Goal: Complete application form

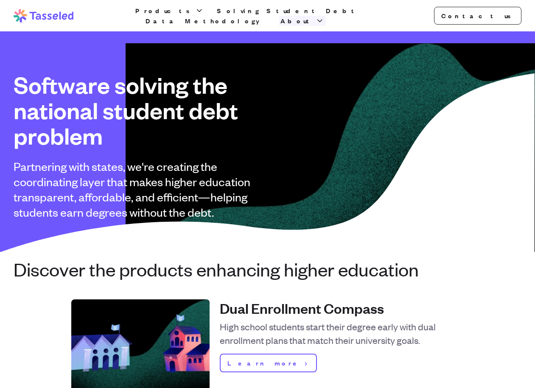
click at [324, 17] on icon "button" at bounding box center [319, 21] width 8 height 8
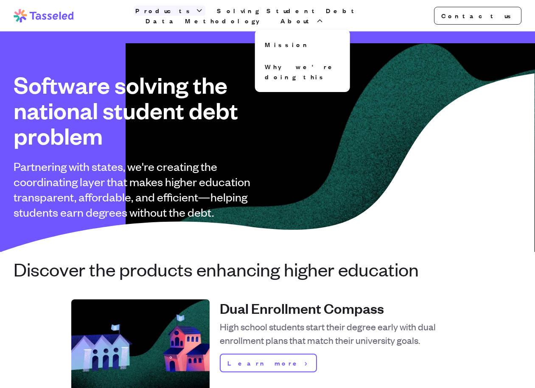
click at [186, 16] on button "Products" at bounding box center [169, 11] width 71 height 10
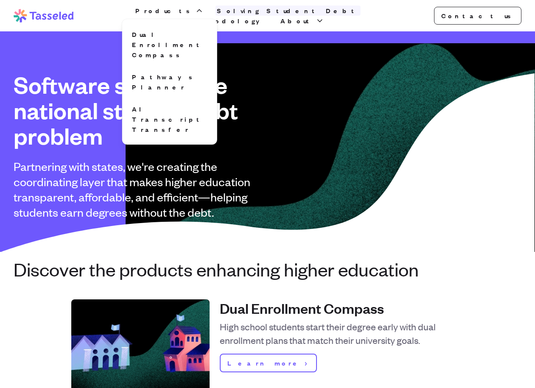
click at [262, 15] on link "Solving Student Debt" at bounding box center [287, 11] width 145 height 10
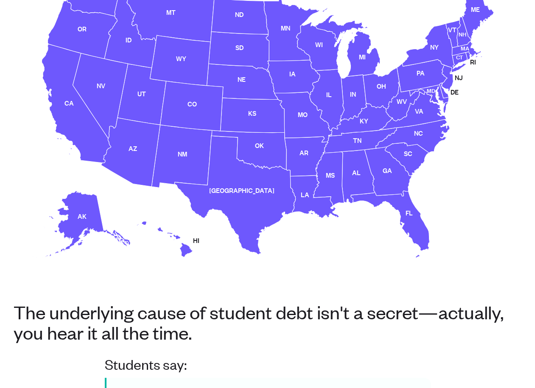
scroll to position [209, 0]
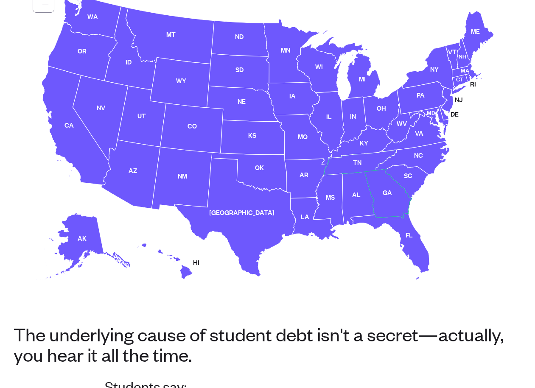
click at [389, 191] on use at bounding box center [388, 193] width 47 height 49
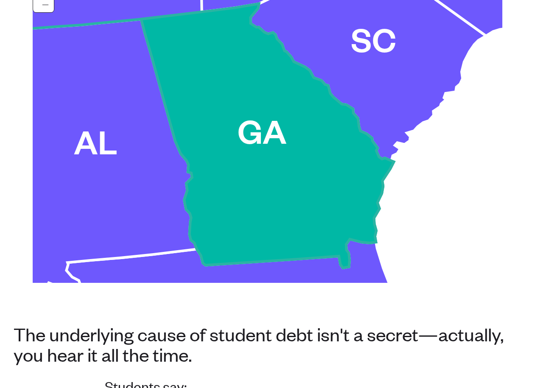
click at [276, 177] on use at bounding box center [267, 136] width 253 height 264
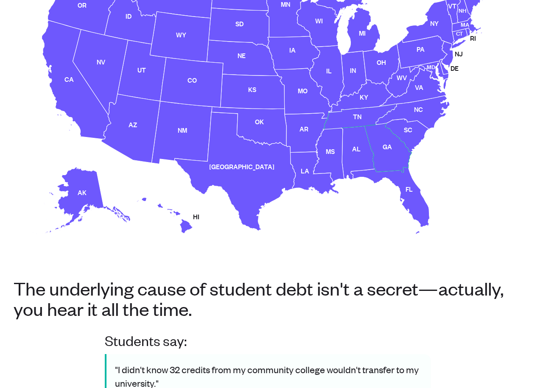
scroll to position [202, 0]
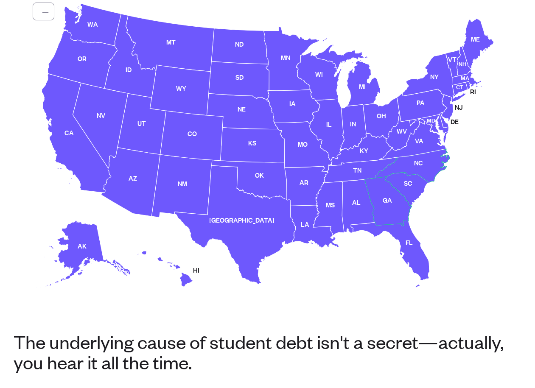
click at [393, 204] on use at bounding box center [388, 201] width 47 height 49
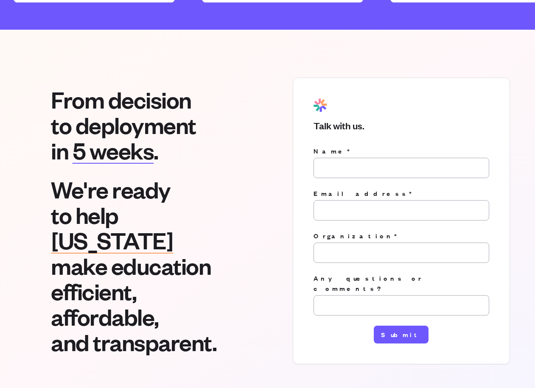
scroll to position [1236, 0]
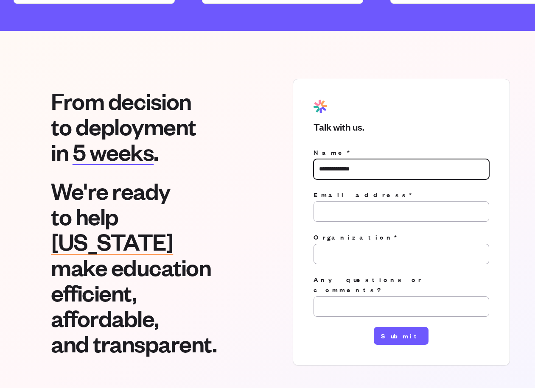
type input "**********"
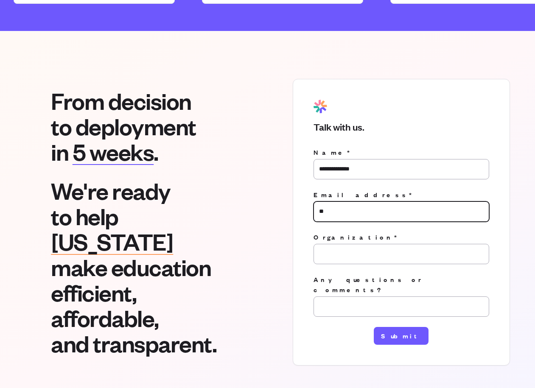
type input "*"
type input "**********"
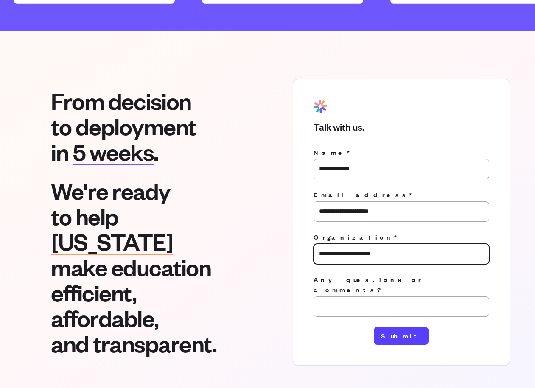
type input "**********"
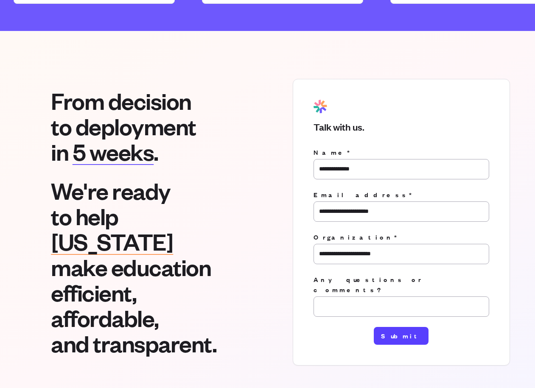
click at [408, 327] on button "Submit" at bounding box center [401, 336] width 55 height 18
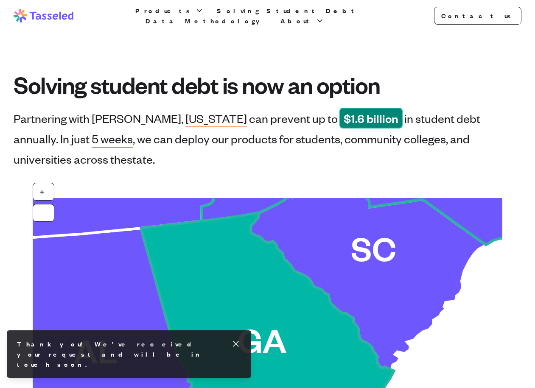
scroll to position [0, 0]
click at [253, 271] on use at bounding box center [267, 345] width 253 height 264
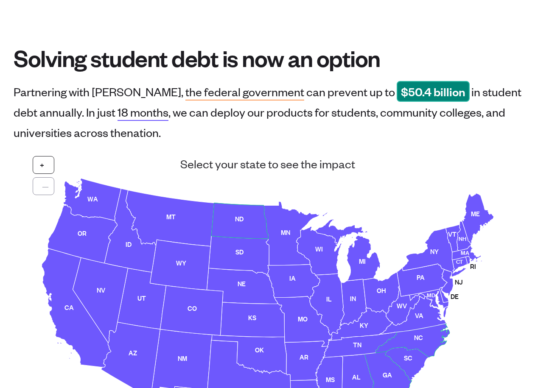
scroll to position [100, 0]
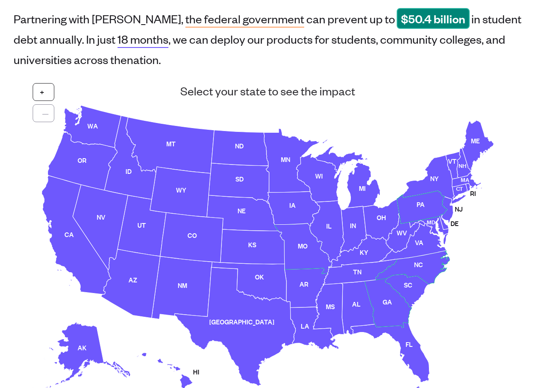
click at [430, 201] on use at bounding box center [422, 207] width 51 height 33
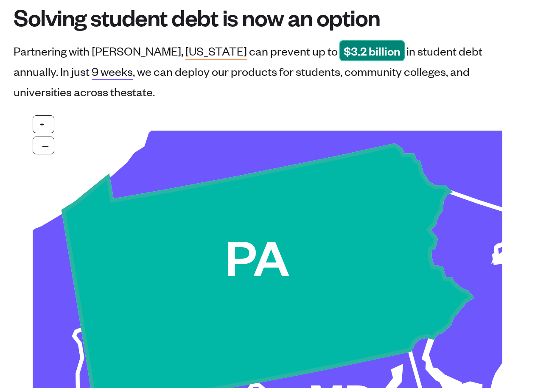
scroll to position [66, 0]
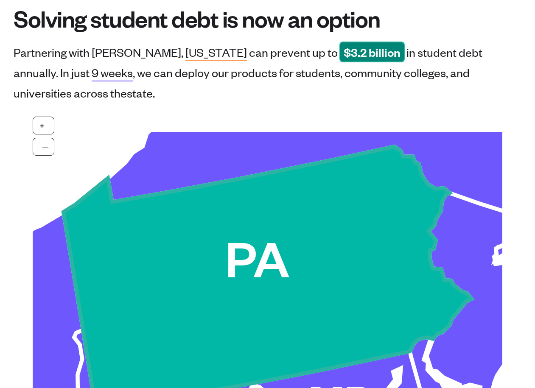
click at [402, 217] on use at bounding box center [267, 279] width 408 height 264
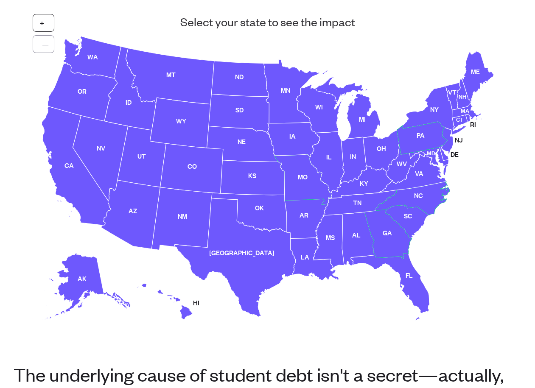
scroll to position [172, 0]
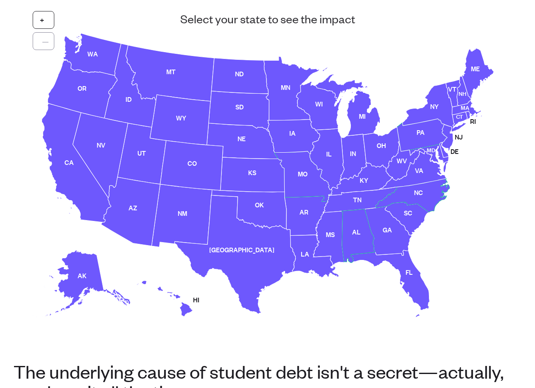
click at [353, 238] on use at bounding box center [359, 235] width 34 height 53
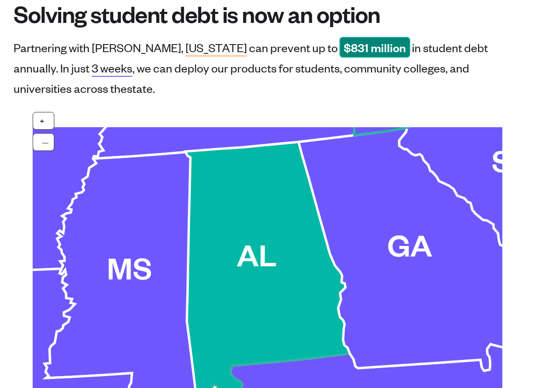
scroll to position [77, 0]
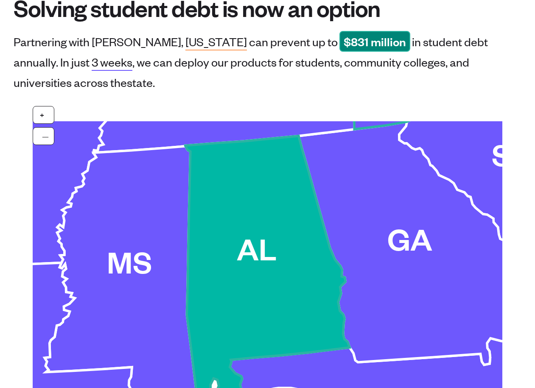
click at [226, 239] on use at bounding box center [268, 268] width 165 height 264
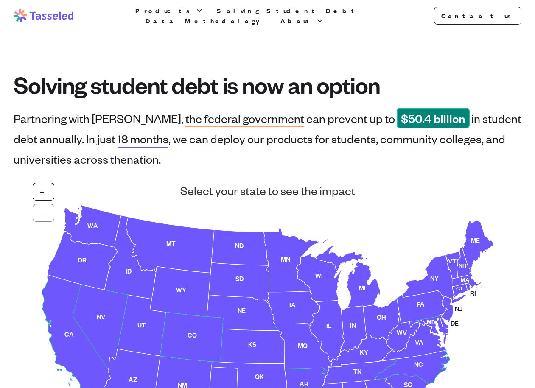
scroll to position [0, 0]
click at [324, 17] on icon "button" at bounding box center [319, 21] width 8 height 8
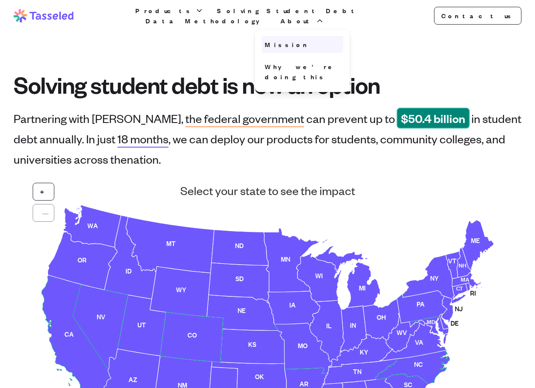
click at [343, 40] on link "Mission" at bounding box center [303, 44] width 82 height 17
